Goal: Task Accomplishment & Management: Manage account settings

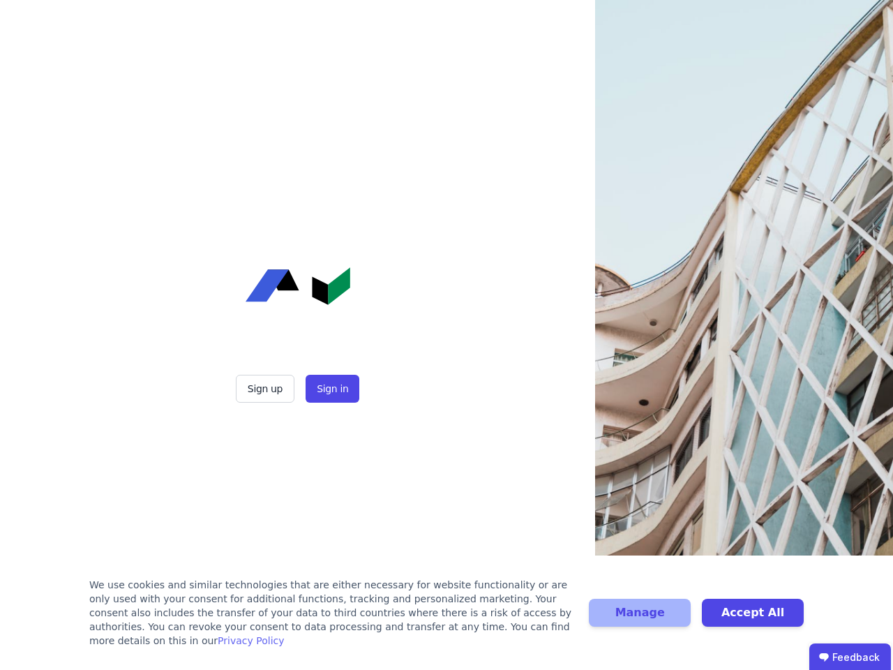
click at [447, 335] on div "Sign up Sign in" at bounding box center [298, 335] width 349 height 670
click at [267, 389] on button "Sign up" at bounding box center [265, 389] width 59 height 28
click at [331, 389] on button "Sign in" at bounding box center [333, 389] width 54 height 28
click at [447, 620] on div "We use cookies and similar technologies that are either necessary for website f…" at bounding box center [330, 613] width 483 height 70
click at [640, 620] on button "Manage" at bounding box center [640, 613] width 102 height 28
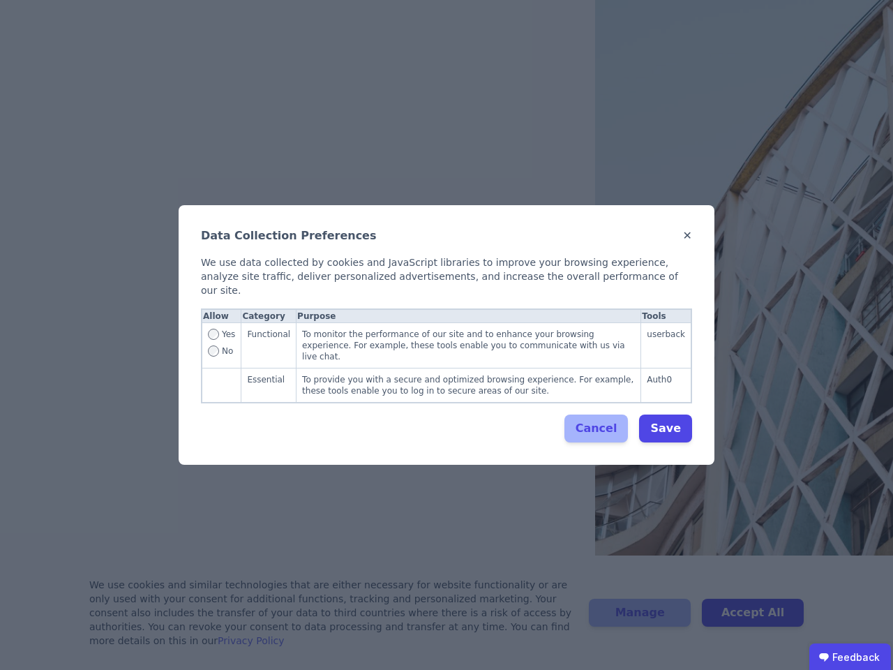
click at [753, 620] on div "Data Collection Preferences ✕ We use data collected by cookies and JavaScript l…" at bounding box center [446, 335] width 893 height 670
click at [850, 657] on ubdiv "Feedback" at bounding box center [851, 657] width 82 height 28
